Goal: Transaction & Acquisition: Subscribe to service/newsletter

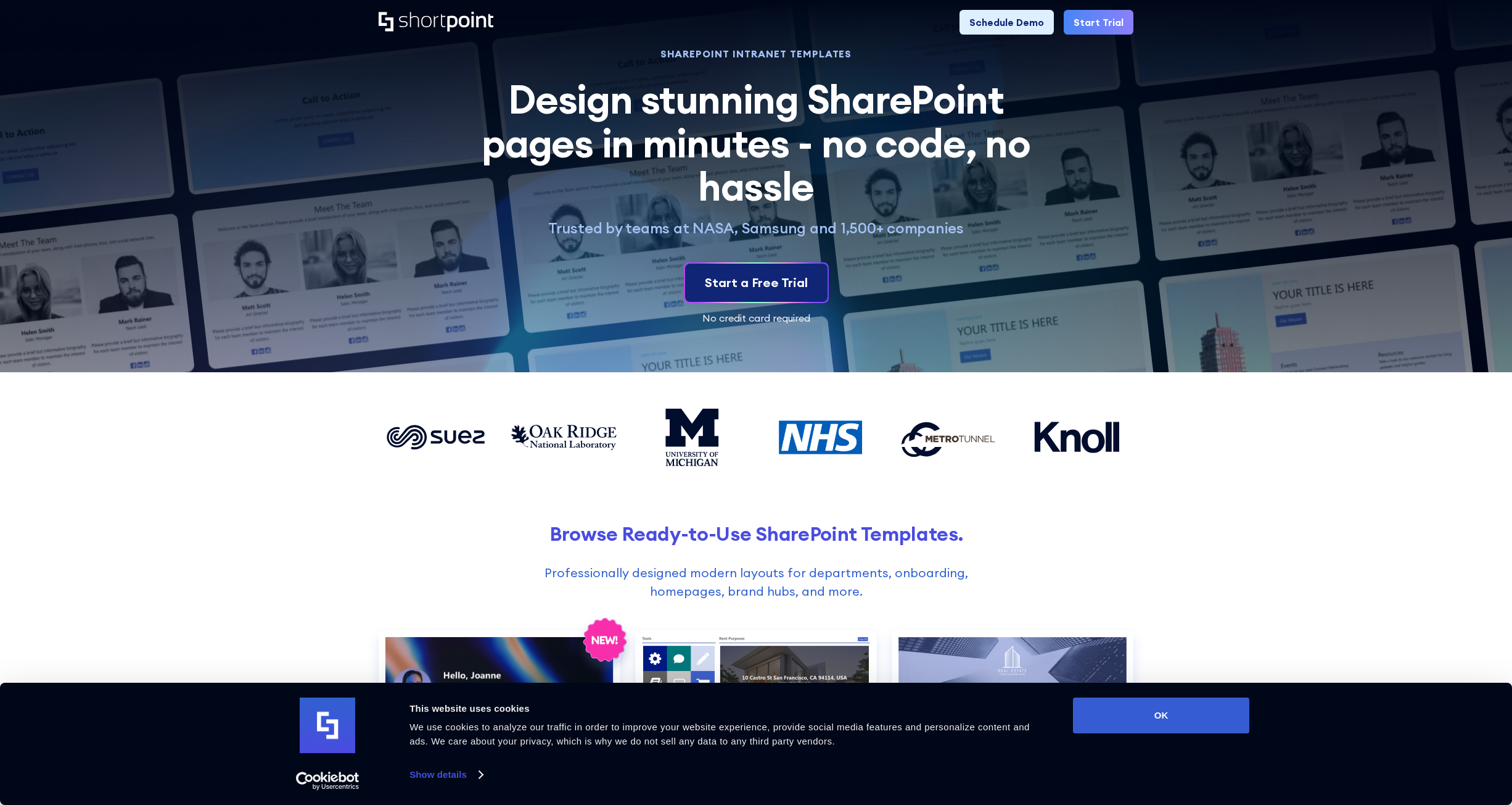
click at [714, 286] on div "Start a Free Trial" at bounding box center [756, 282] width 103 height 18
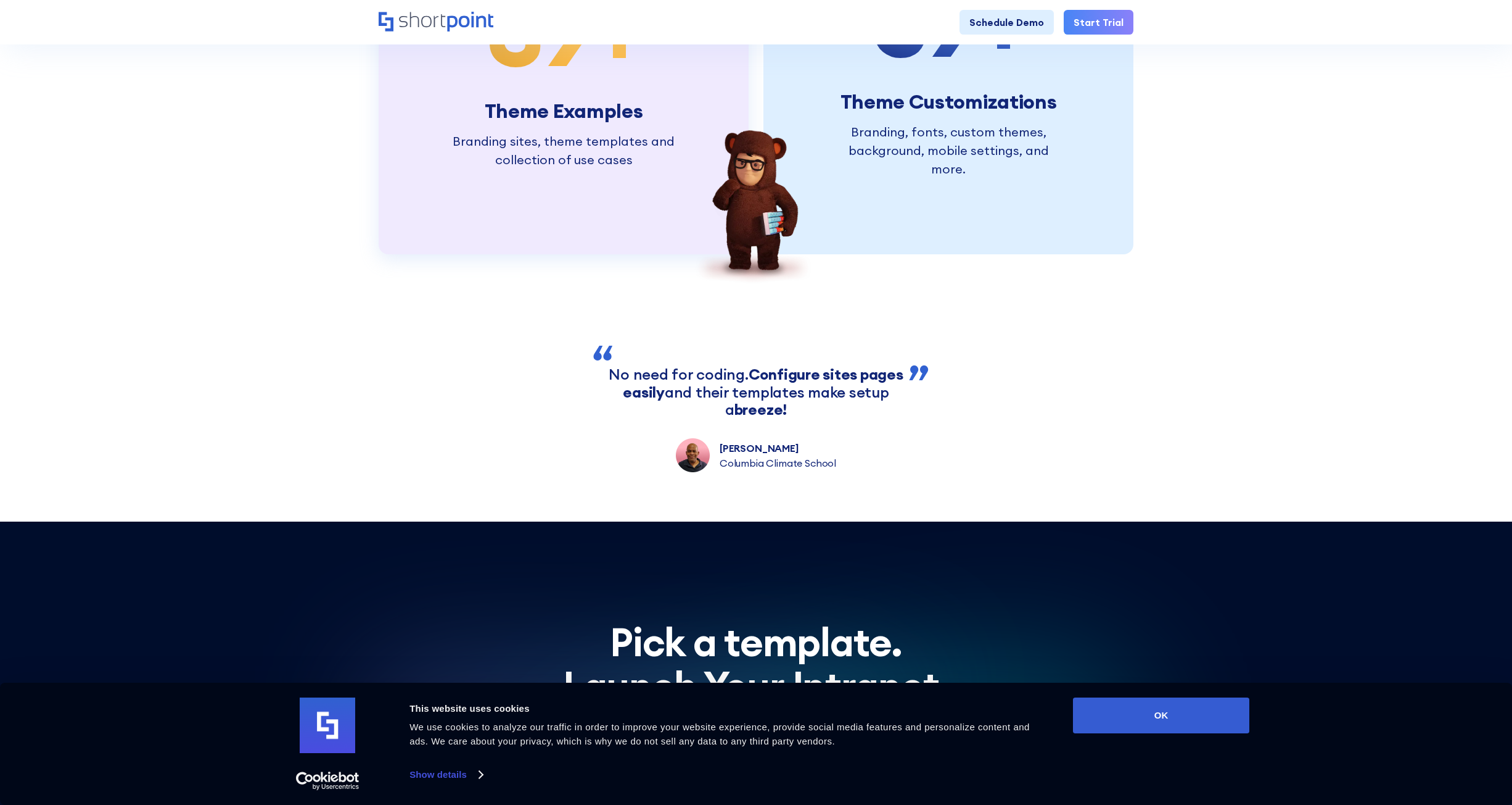
scroll to position [3454, 0]
